Goal: Task Accomplishment & Management: Manage account settings

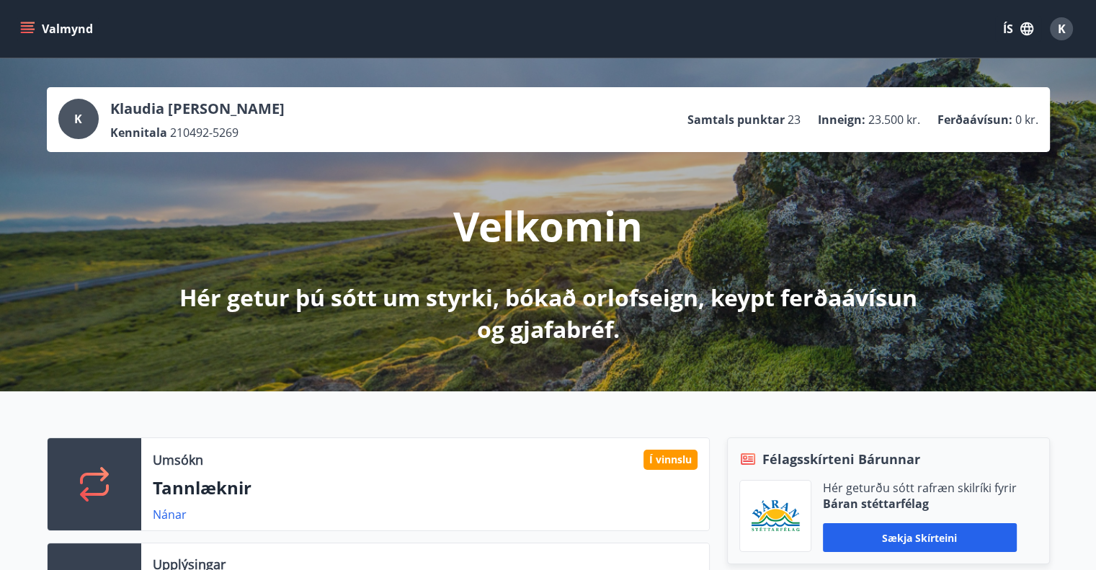
click at [35, 24] on button "Valmynd" at bounding box center [57, 29] width 81 height 26
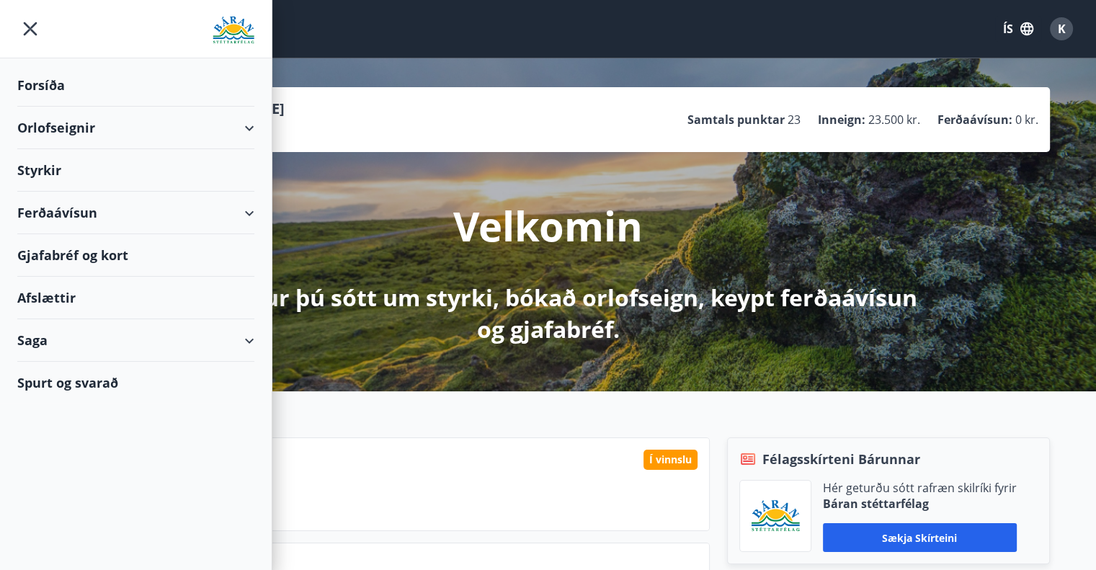
click at [248, 127] on div "Orlofseignir" at bounding box center [135, 128] width 237 height 43
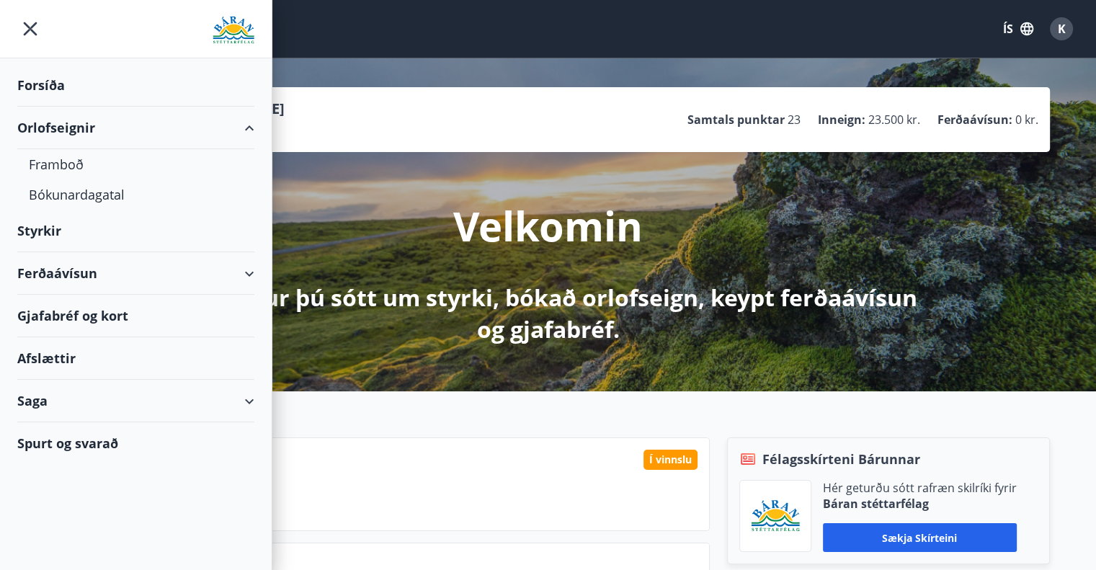
click at [254, 399] on div "Saga" at bounding box center [135, 401] width 237 height 43
click at [53, 469] on div "Bókanir" at bounding box center [136, 468] width 214 height 30
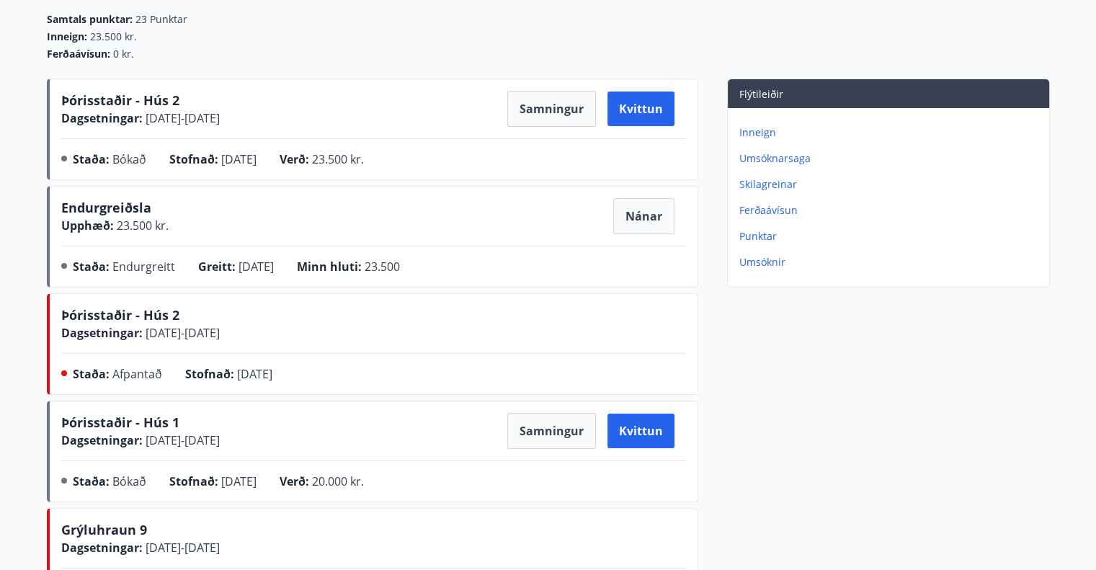
scroll to position [72, 0]
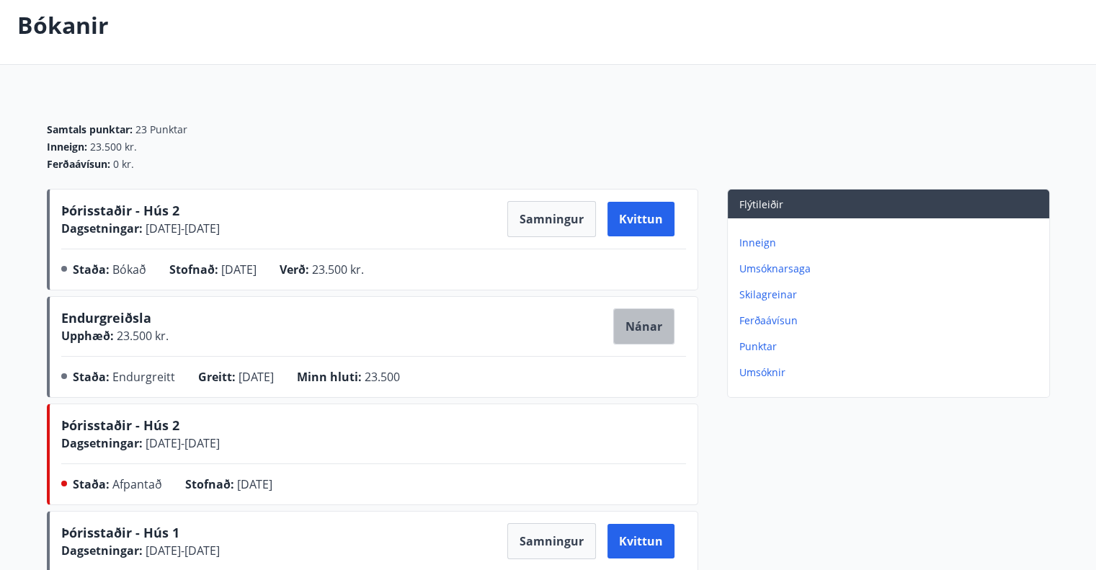
click at [621, 324] on button "Nánar" at bounding box center [643, 327] width 61 height 36
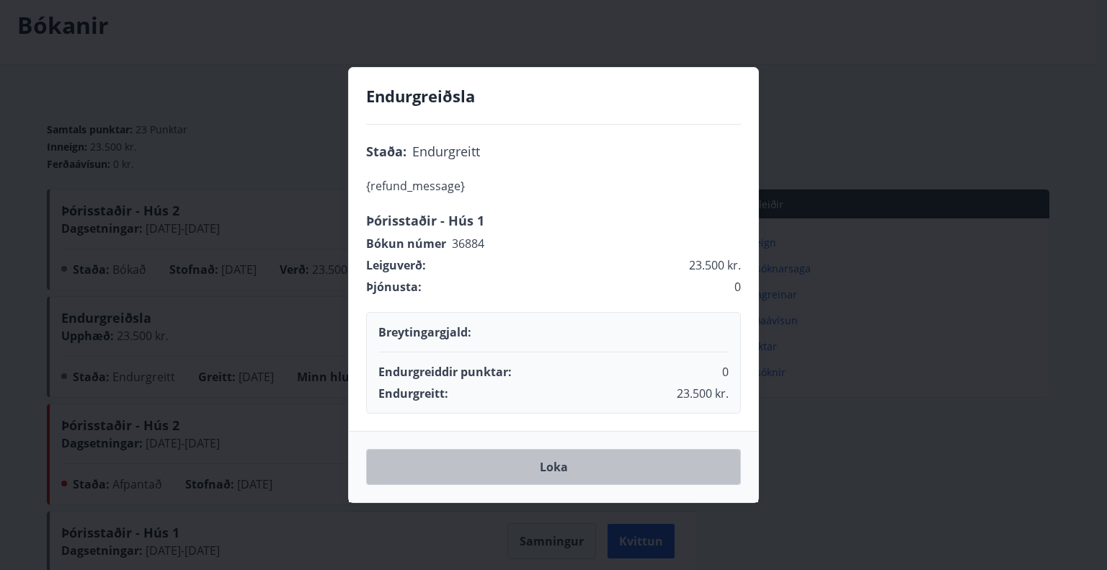
click at [549, 461] on button "Loka" at bounding box center [553, 467] width 375 height 36
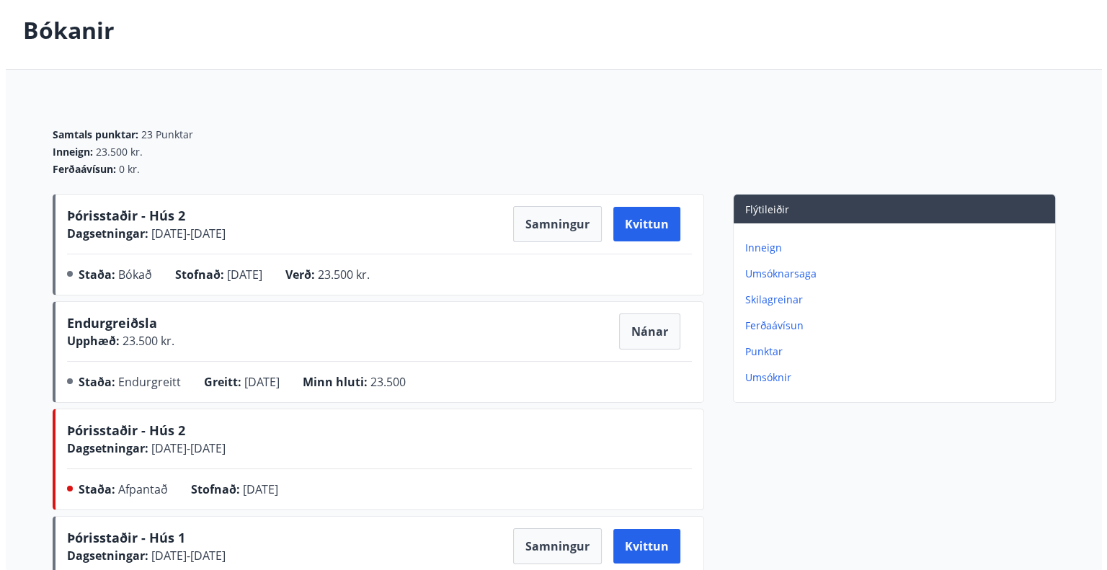
scroll to position [0, 0]
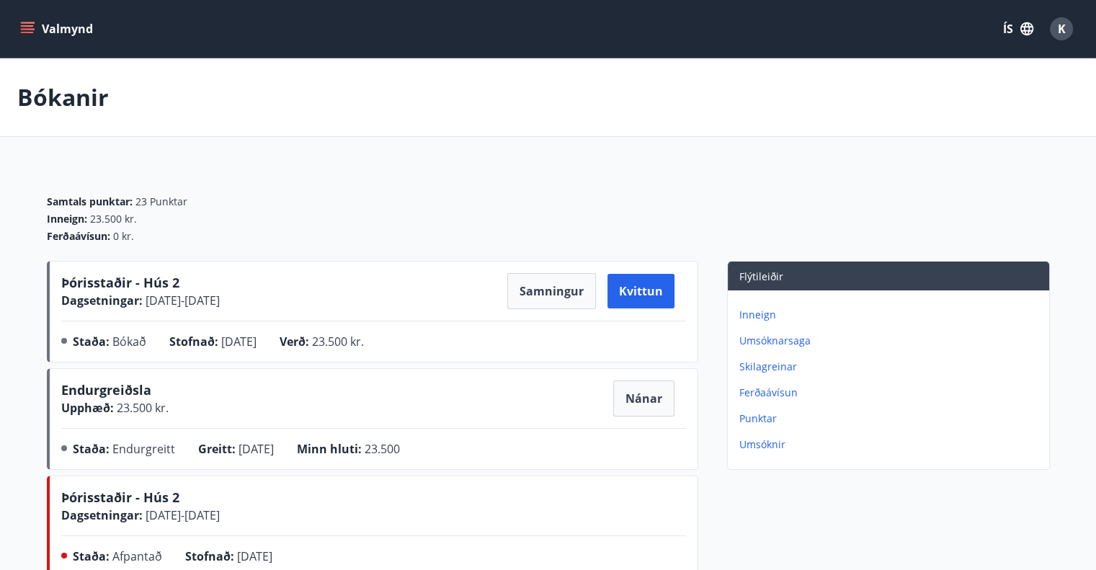
click at [1058, 27] on span "K" at bounding box center [1062, 29] width 8 height 16
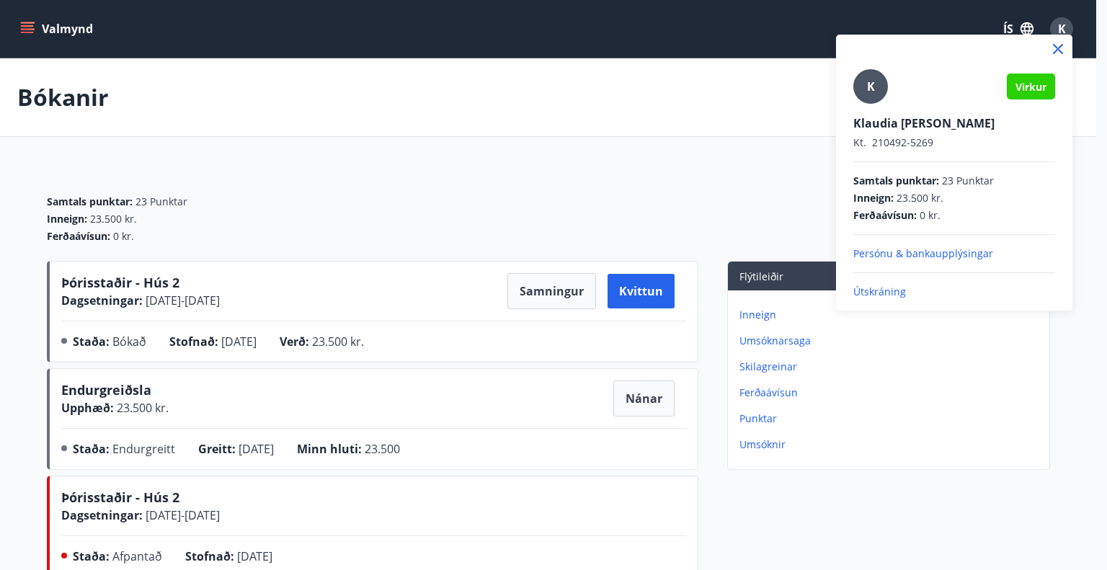
click at [890, 293] on p "Útskráning" at bounding box center [955, 292] width 202 height 14
